Goal: Task Accomplishment & Management: Manage account settings

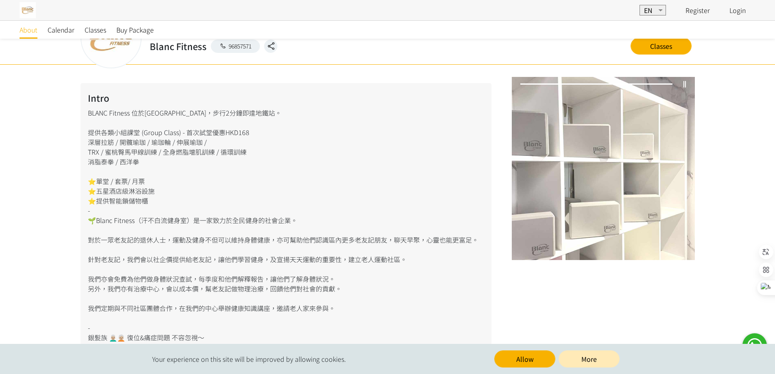
scroll to position [92, 0]
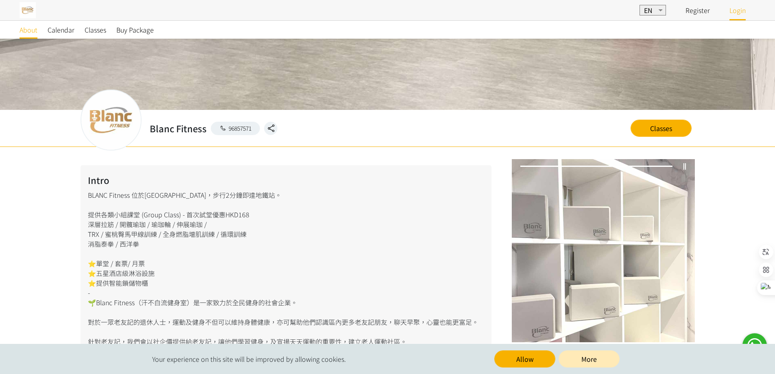
click at [735, 9] on link "Login" at bounding box center [737, 10] width 16 height 10
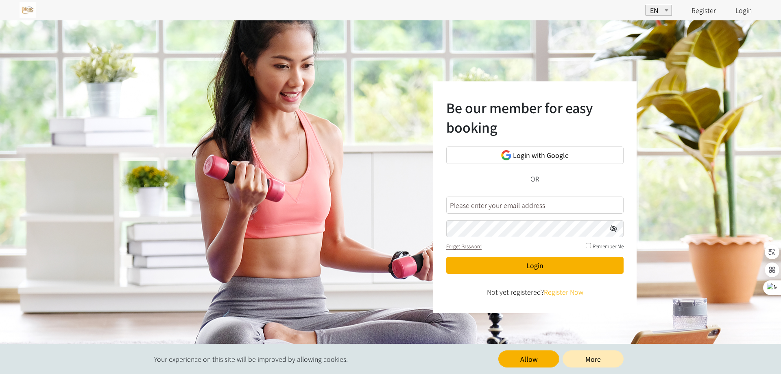
click at [528, 205] on input "text" at bounding box center [534, 205] width 177 height 17
type input "68788976"
click at [614, 228] on icon at bounding box center [613, 228] width 7 height 7
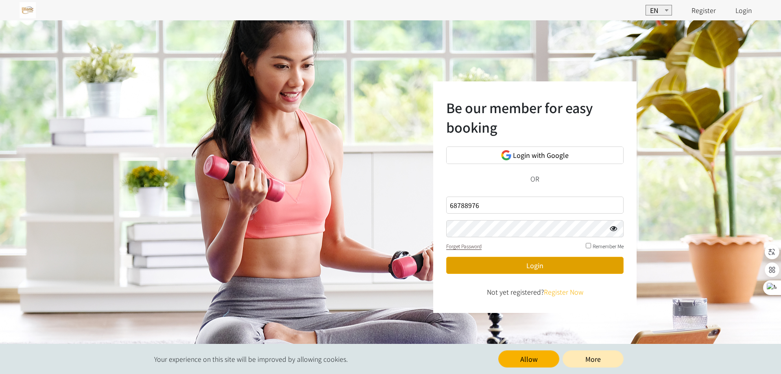
click at [467, 265] on button "Login" at bounding box center [534, 265] width 177 height 17
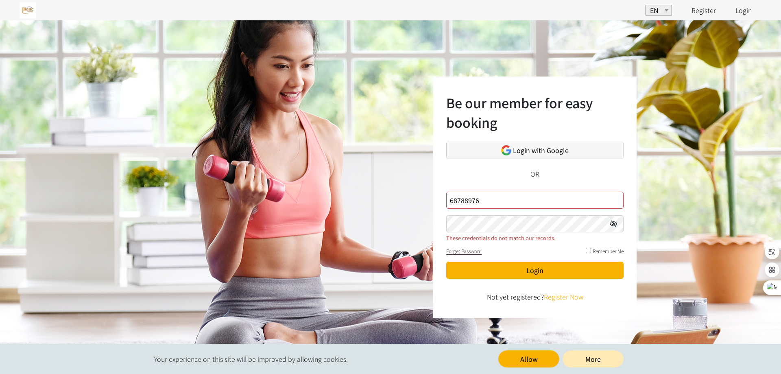
click at [554, 147] on span "Login with Google" at bounding box center [541, 150] width 56 height 10
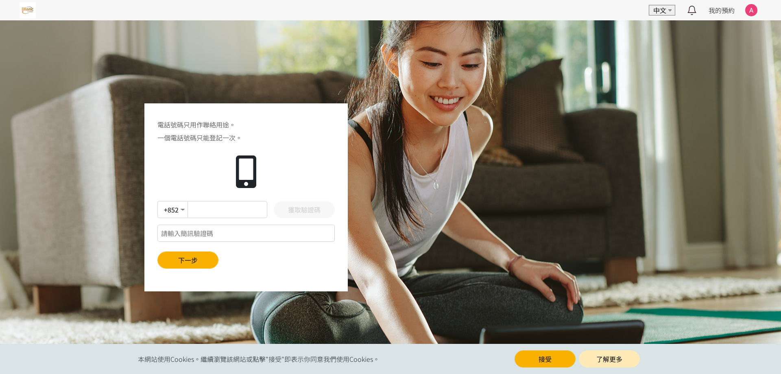
click at [205, 208] on input "text" at bounding box center [228, 209] width 80 height 17
type input "68788976"
click at [206, 233] on input "text" at bounding box center [245, 233] width 177 height 17
click at [308, 212] on button "獲取驗證碼" at bounding box center [304, 209] width 61 height 17
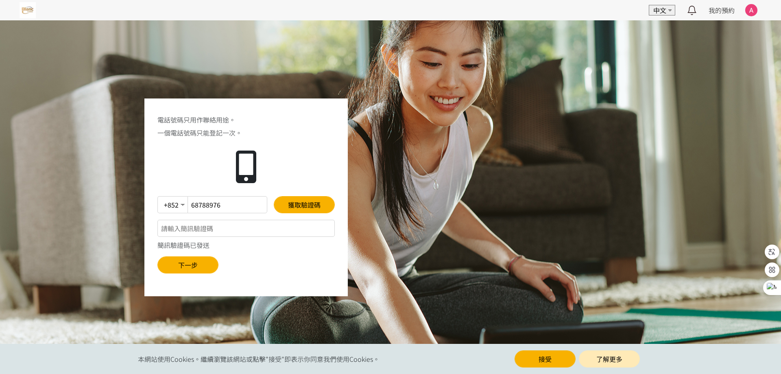
click at [176, 230] on input "text" at bounding box center [245, 228] width 177 height 17
click at [192, 135] on span "一個電話號碼只能登記一次。" at bounding box center [245, 133] width 177 height 10
click at [217, 228] on input "text" at bounding box center [245, 228] width 177 height 17
click at [210, 230] on input "text" at bounding box center [245, 228] width 177 height 17
type input "901656"
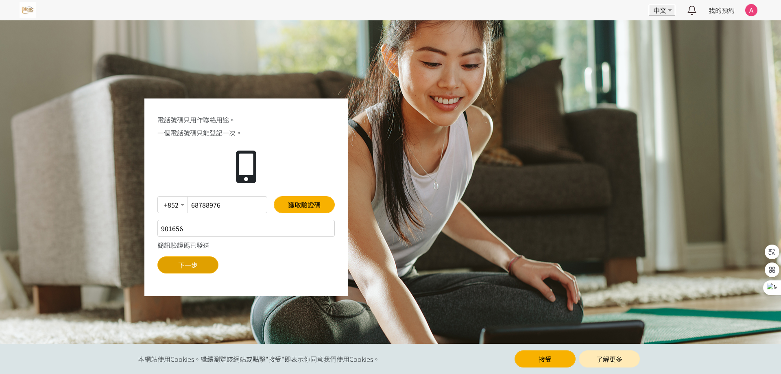
click at [203, 262] on button "下一步" at bounding box center [187, 264] width 61 height 17
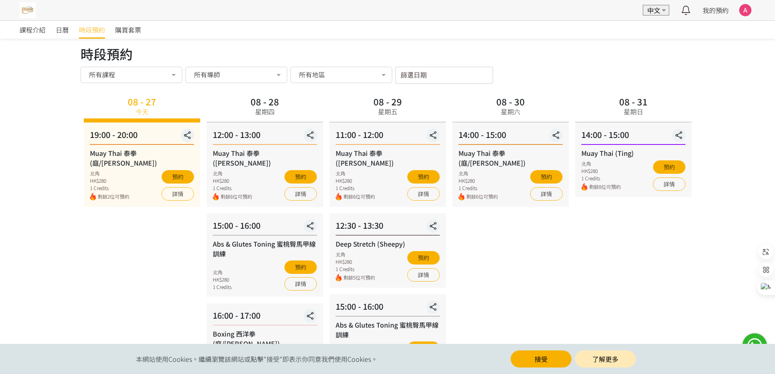
scroll to position [3, 0]
